Goal: Communication & Community: Answer question/provide support

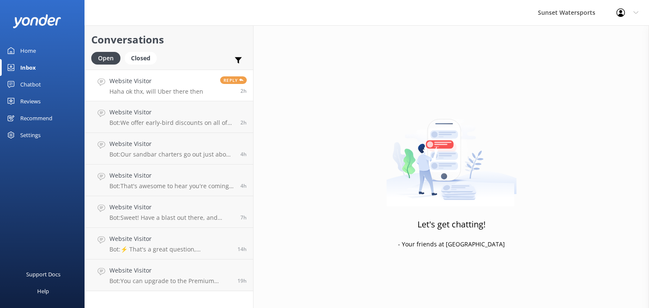
click at [134, 82] on h4 "Website Visitor" at bounding box center [156, 80] width 94 height 9
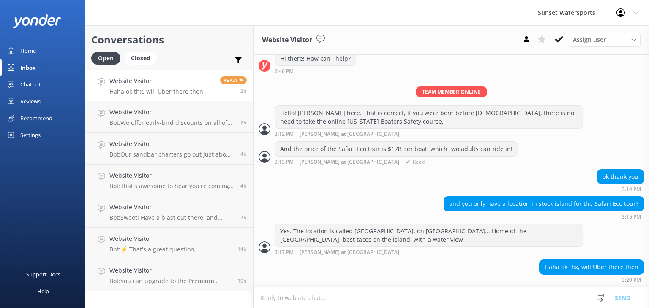
scroll to position [291, 0]
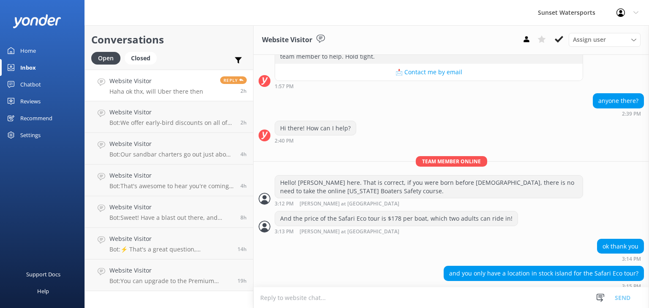
scroll to position [291, 0]
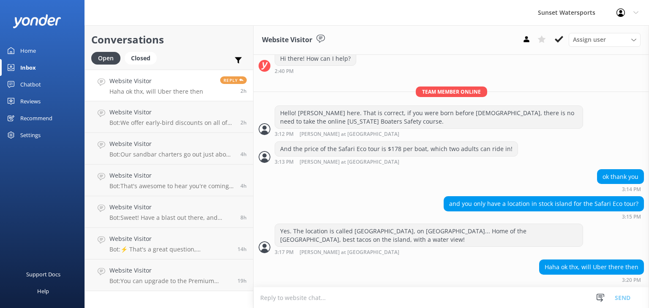
click at [161, 90] on p "Haha ok thx, will Uber there then" at bounding box center [156, 92] width 94 height 8
click at [25, 65] on div "Inbox" at bounding box center [28, 67] width 16 height 17
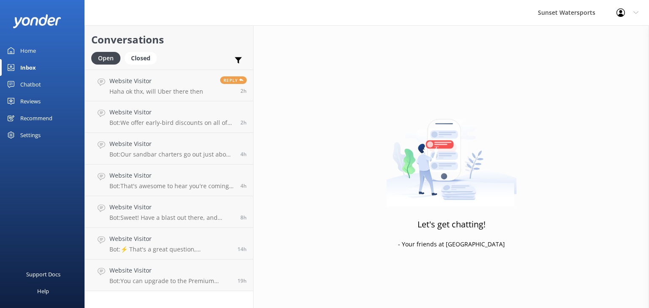
click at [24, 48] on div "Home" at bounding box center [28, 50] width 16 height 17
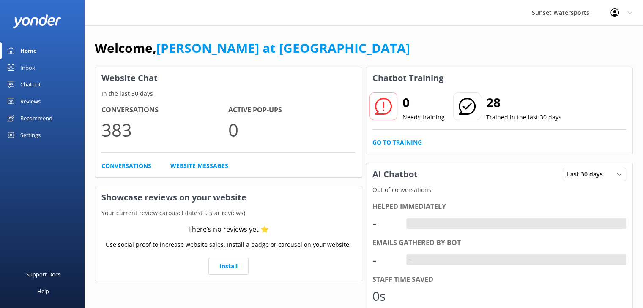
click at [22, 70] on div "Inbox" at bounding box center [27, 67] width 15 height 17
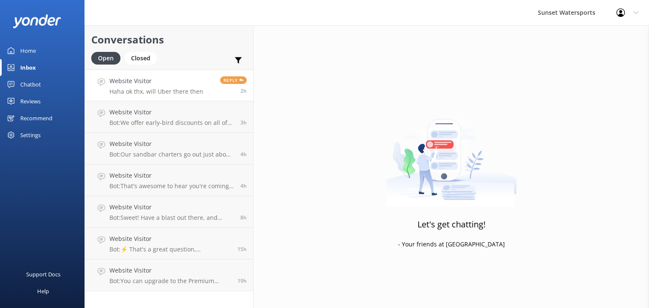
click at [126, 87] on div "Website Visitor Haha ok thx, will Uber there then" at bounding box center [156, 85] width 94 height 18
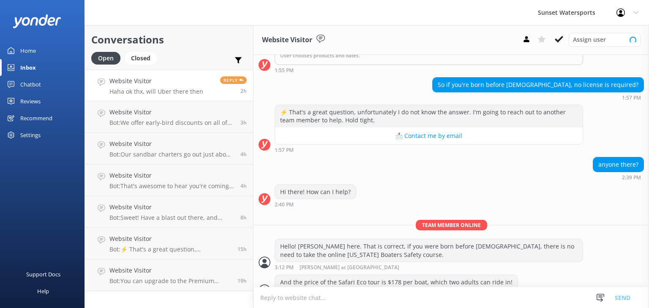
scroll to position [291, 0]
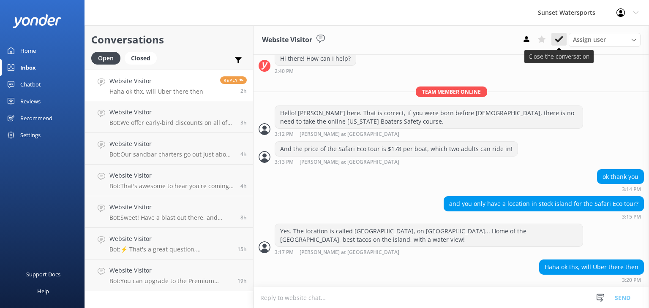
click at [558, 38] on icon at bounding box center [559, 39] width 8 height 8
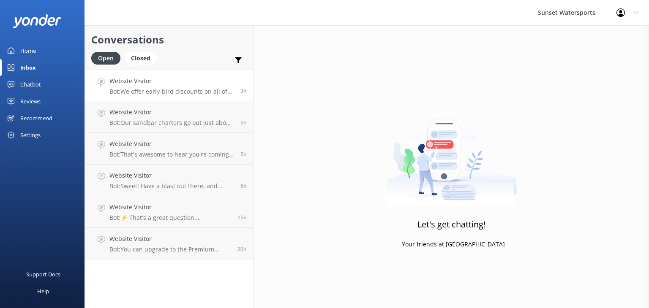
click at [144, 86] on div "Website Visitor Bot: We offer early-bird discounts on all of our morning trips!…" at bounding box center [171, 85] width 125 height 18
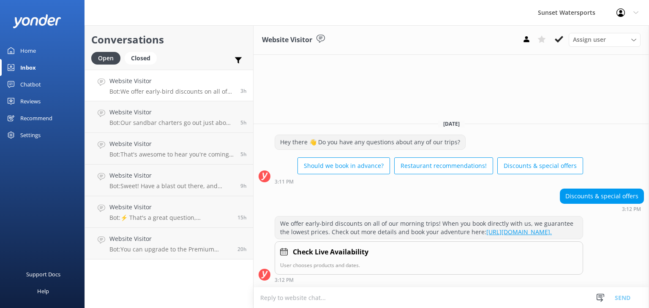
click at [20, 66] on div "Inbox" at bounding box center [28, 67] width 16 height 17
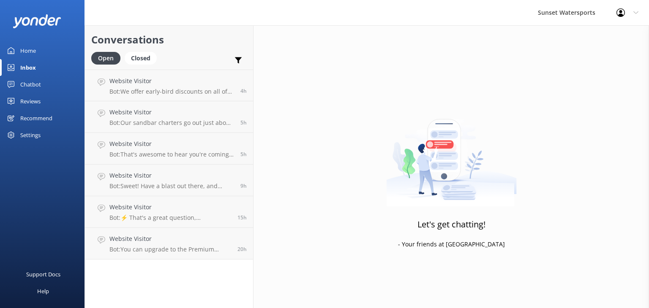
drag, startPoint x: 300, startPoint y: 207, endPoint x: 305, endPoint y: 258, distance: 50.9
click at [305, 258] on div "Let's get chatting! - Your friends at Yonder" at bounding box center [452, 179] width 396 height 308
drag, startPoint x: 305, startPoint y: 258, endPoint x: 314, endPoint y: 49, distance: 209.0
click at [314, 49] on div "Let's get chatting! - Your friends at Yonder" at bounding box center [452, 179] width 396 height 308
click at [353, 213] on div "Let's get chatting! - Your friends at Yonder" at bounding box center [452, 179] width 396 height 308
